Goal: Task Accomplishment & Management: Complete application form

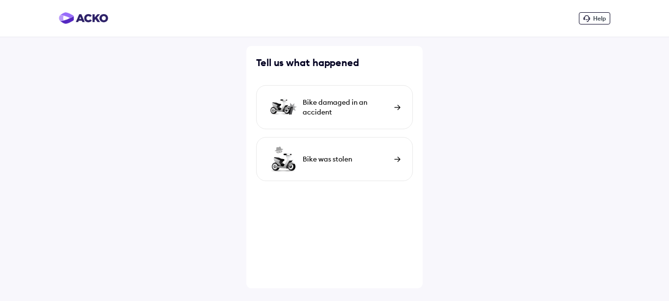
click at [398, 105] on div "Bike damaged in an accident" at bounding box center [334, 107] width 157 height 44
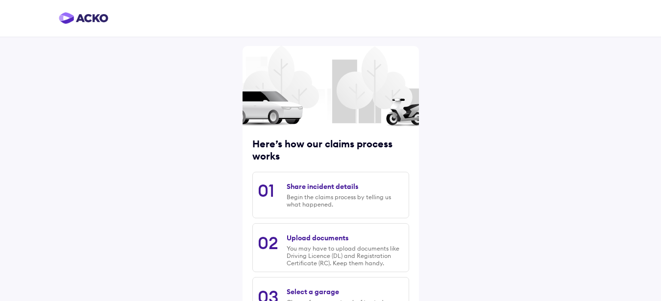
scroll to position [138, 0]
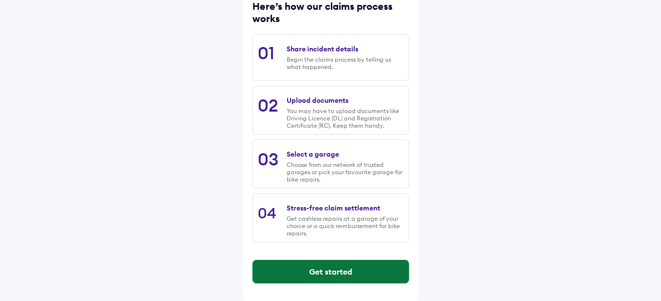
click at [337, 272] on button "Get started" at bounding box center [331, 272] width 156 height 24
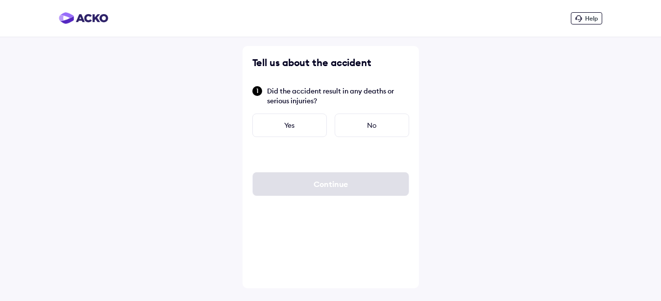
scroll to position [0, 0]
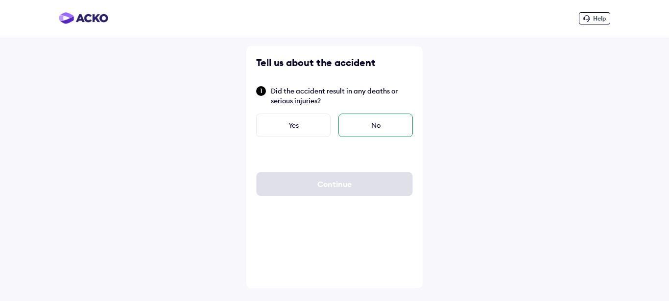
click at [373, 126] on div "No" at bounding box center [376, 126] width 74 height 24
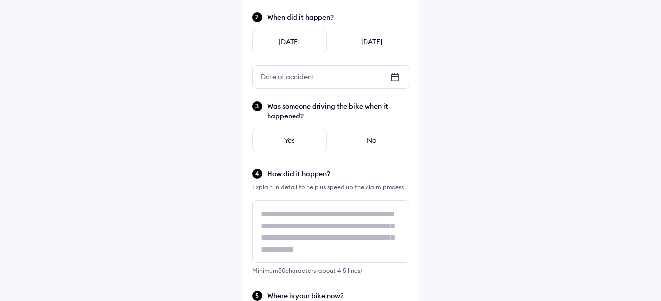
scroll to position [88, 0]
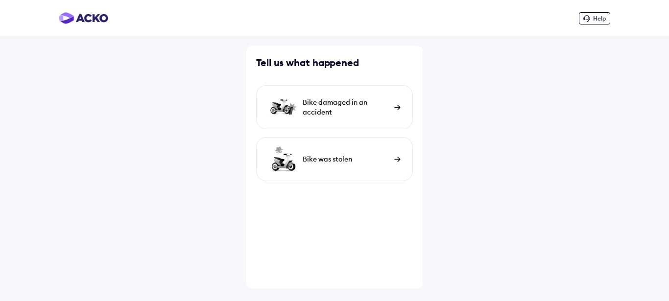
click at [399, 110] on img at bounding box center [397, 107] width 6 height 5
click at [397, 110] on img at bounding box center [397, 107] width 6 height 5
